Goal: Task Accomplishment & Management: Manage account settings

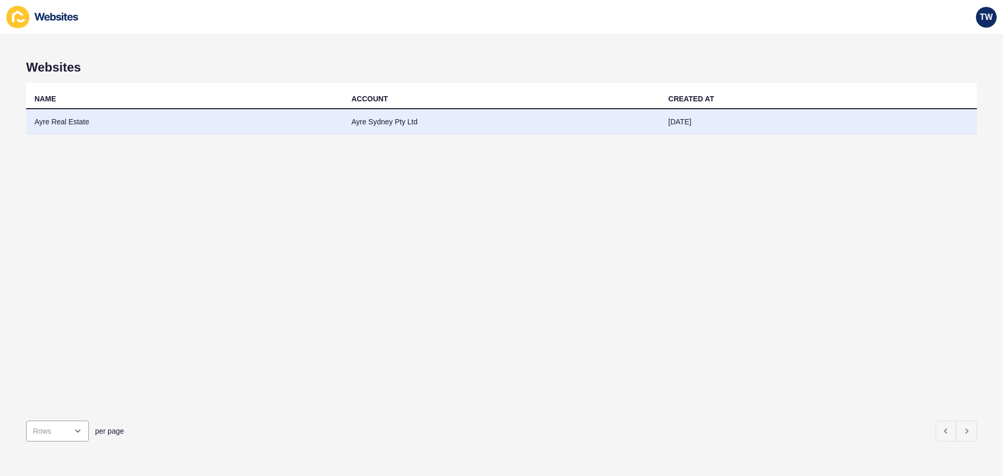
click at [84, 113] on td "Ayre Real Estate" at bounding box center [184, 122] width 317 height 26
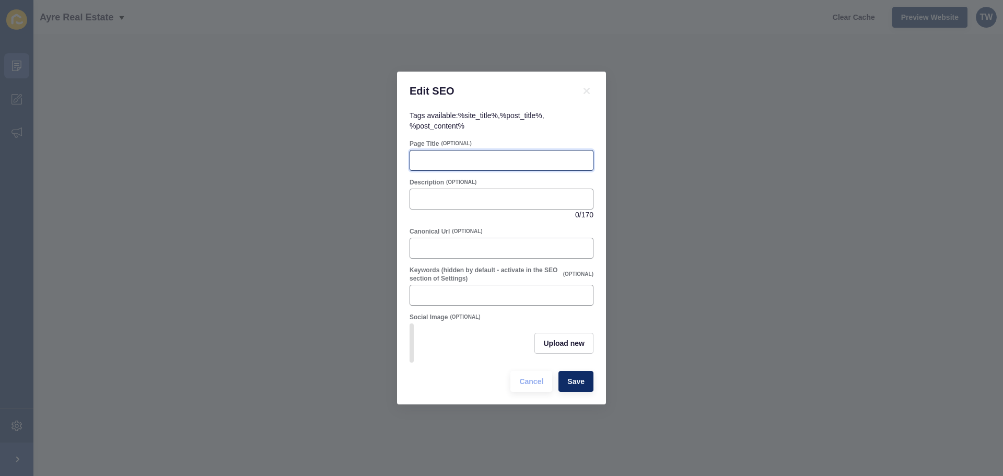
click at [505, 155] on input "Page Title" at bounding box center [501, 160] width 170 height 10
paste input "Sydney Fish Market Redevelopment 2025 | Pyrmont Lifestyle & Property Updates"
type input "Sydney Fish Market Redevelopment 2025 | Pyrmont Lifestyle & Property Updates"
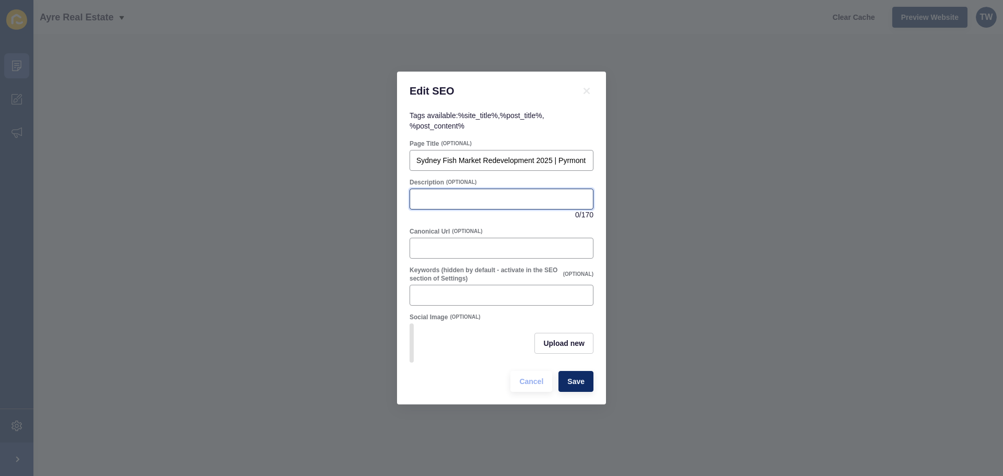
click at [505, 199] on input "Description" at bounding box center [501, 199] width 170 height 10
paste input "Discover the latest updates on the $750m Sydney Fish Market redevelopment, rezo…"
click at [549, 196] on input "Discover the latest updates on the $750m Sydney Fish Market redevelopment, rezo…" at bounding box center [501, 199] width 170 height 10
type input "Discover the latest updates on the Sydney Fish Market redevelopment, rezoning i…"
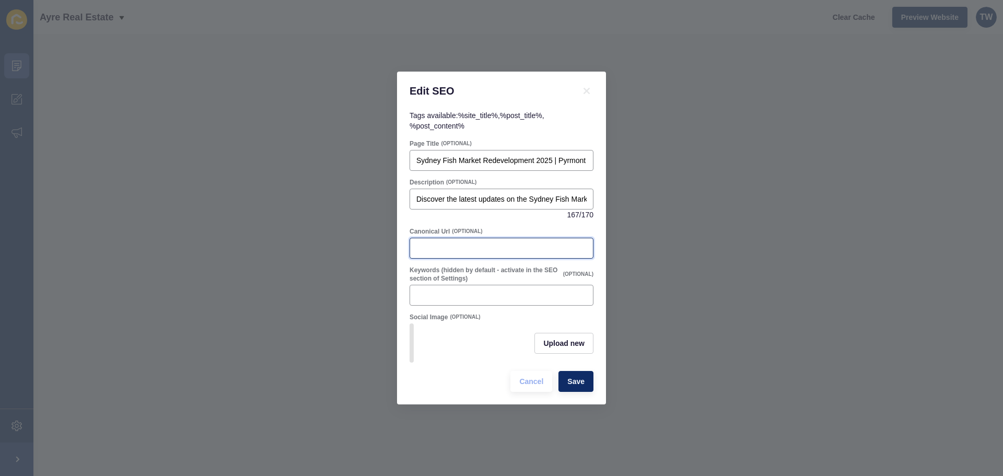
click at [561, 247] on input "Canonical Url" at bounding box center [501, 248] width 170 height 10
paste input "[URL][DOMAIN_NAME]"
click at [485, 246] on input "[URL][DOMAIN_NAME]" at bounding box center [501, 248] width 170 height 10
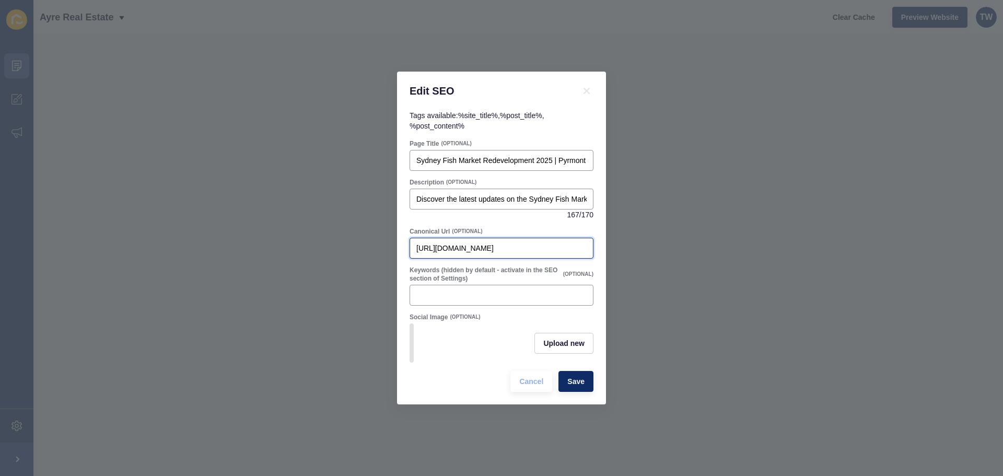
drag, startPoint x: 486, startPoint y: 243, endPoint x: 277, endPoint y: 250, distance: 208.6
click at [279, 250] on div "Edit SEO Tags available: %site_title% , %post_title% , %post_content% Page Titl…" at bounding box center [501, 238] width 1003 height 476
type input "new-sydney-fish-market-updates"
click at [545, 292] on input "Keywords (hidden by default - activate in the SEO section of Settings)" at bounding box center [501, 295] width 170 height 10
click at [542, 296] on input "sydney fish markets, [GEOGRAPHIC_DATA]," at bounding box center [501, 295] width 170 height 10
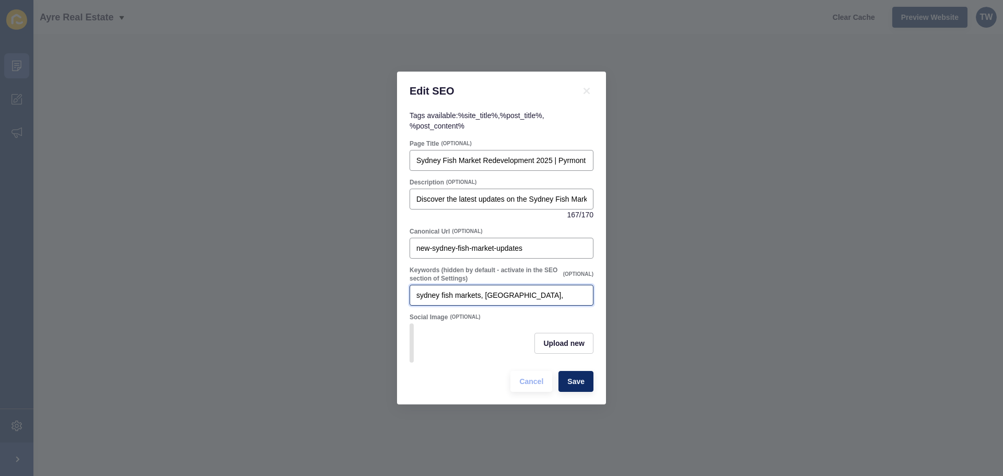
drag, startPoint x: 538, startPoint y: 291, endPoint x: 386, endPoint y: 279, distance: 152.0
click at [386, 279] on div "Edit SEO Tags available: %site_title% , %post_title% , %post_content% Page Titl…" at bounding box center [501, 238] width 1003 height 476
paste input "Sydney Fish Market redevelopment [GEOGRAPHIC_DATA] rezoning [GEOGRAPHIC_DATA] w…"
click at [514, 290] on input "Sydney Fish Market redevelopment [GEOGRAPHIC_DATA] rezoning [GEOGRAPHIC_DATA] w…" at bounding box center [501, 295] width 170 height 10
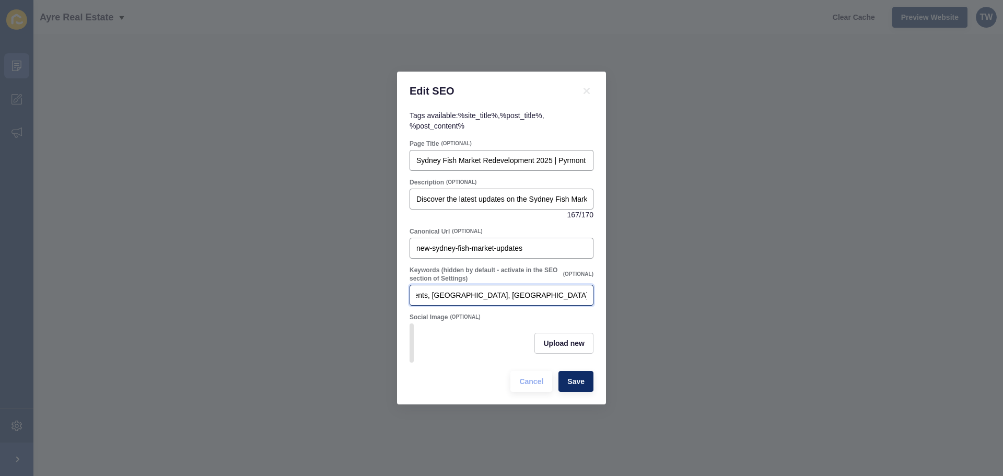
scroll to position [0, 372]
type input "Sydney Fish Market redevelopment, [GEOGRAPHIC_DATA] rezoning [GEOGRAPHIC_DATA] …"
click at [582, 385] on span "Save" at bounding box center [575, 381] width 17 height 10
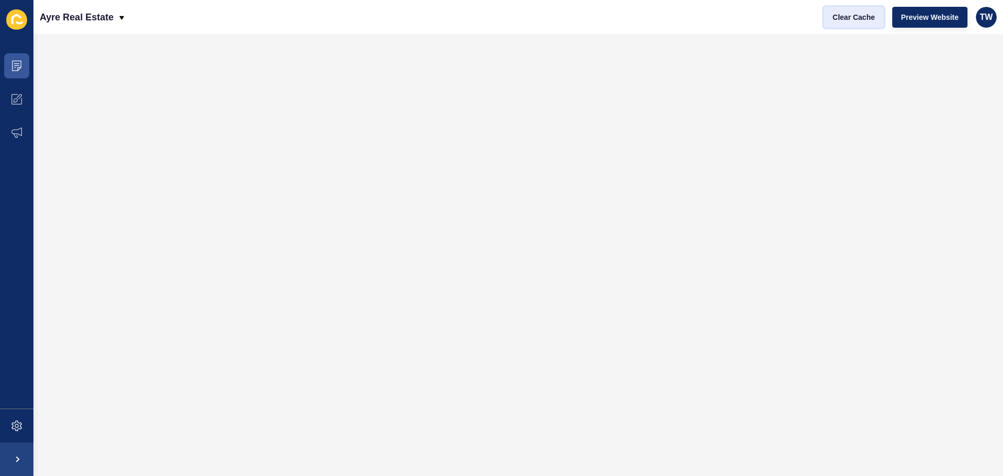
click at [864, 20] on span "Clear Cache" at bounding box center [854, 17] width 42 height 10
click at [837, 24] on button "Clear Cache" at bounding box center [854, 17] width 60 height 21
click at [933, 17] on span "Preview Website" at bounding box center [929, 17] width 57 height 10
